Goal: Entertainment & Leisure: Consume media (video, audio)

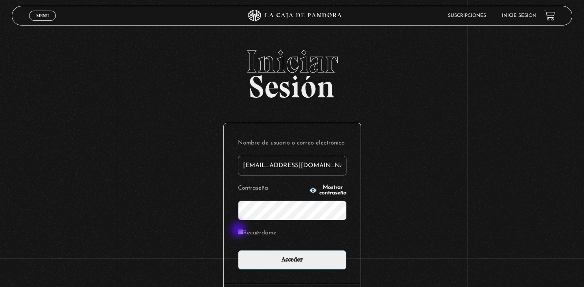
type input "raulv1980@hotmail.com"
click at [239, 231] on input "Recuérdame" at bounding box center [240, 232] width 5 height 5
checkbox input "true"
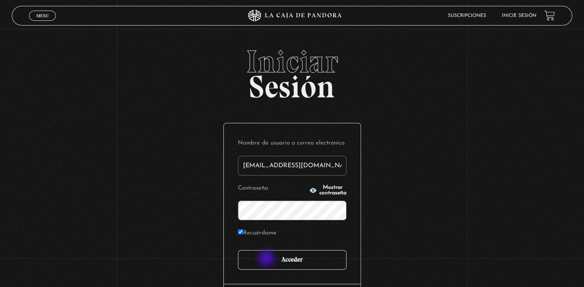
click at [267, 259] on input "Acceder" at bounding box center [292, 260] width 109 height 20
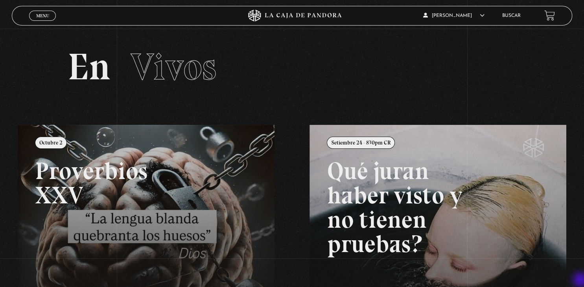
scroll to position [188, 0]
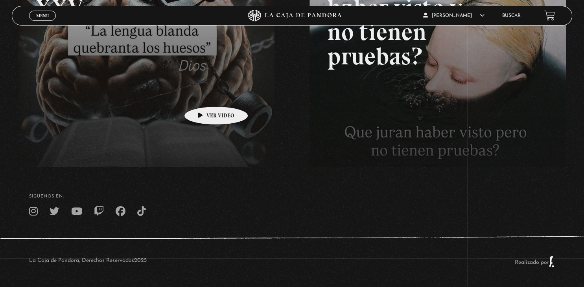
click at [204, 95] on link at bounding box center [310, 80] width 584 height 287
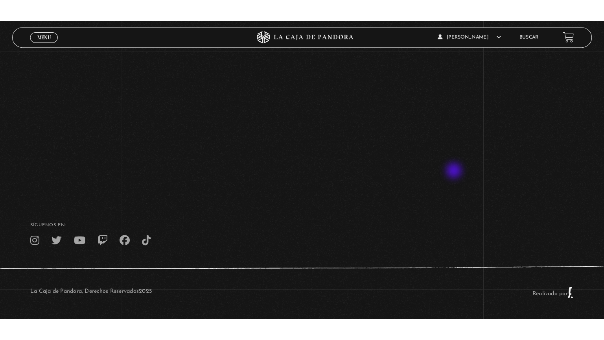
scroll to position [129, 0]
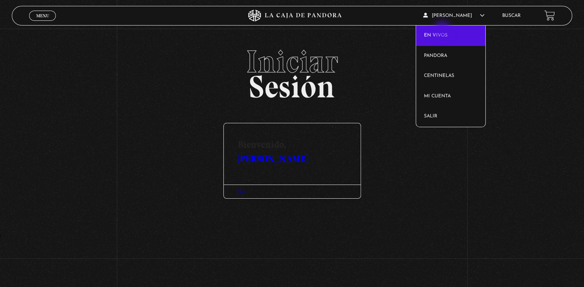
click at [443, 30] on link "En vivos" at bounding box center [450, 36] width 69 height 20
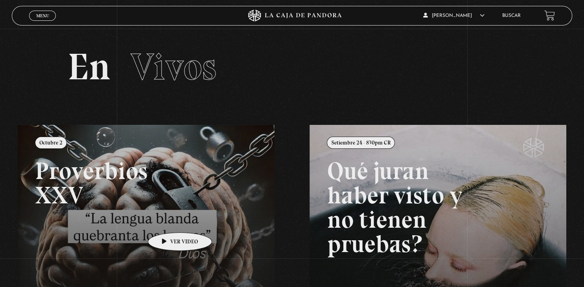
click at [167, 221] on link at bounding box center [310, 268] width 584 height 287
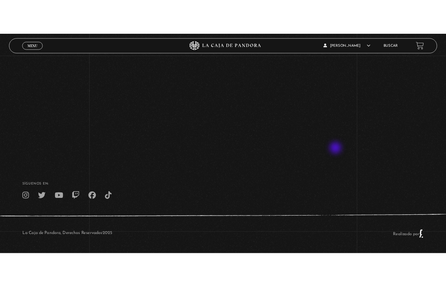
scroll to position [129, 0]
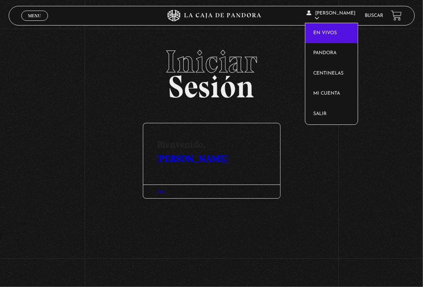
click at [329, 32] on link "En vivos" at bounding box center [331, 33] width 52 height 20
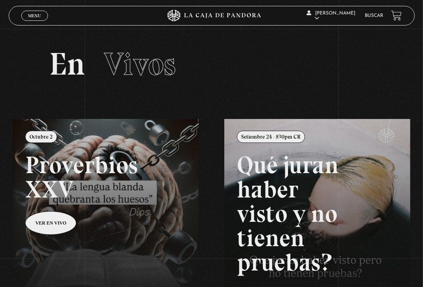
click at [51, 219] on link at bounding box center [224, 262] width 423 height 287
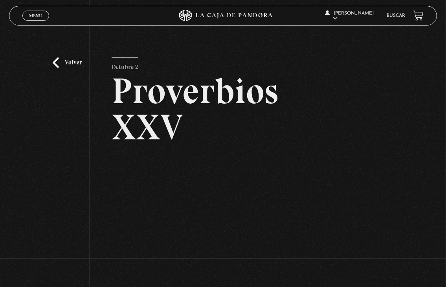
click at [280, 55] on div "Volver [DATE] Proverbios XXV" at bounding box center [223, 175] width 446 height 293
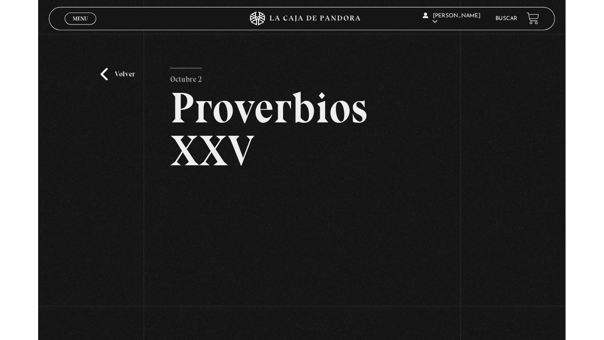
scroll to position [21, 0]
